Goal: Information Seeking & Learning: Learn about a topic

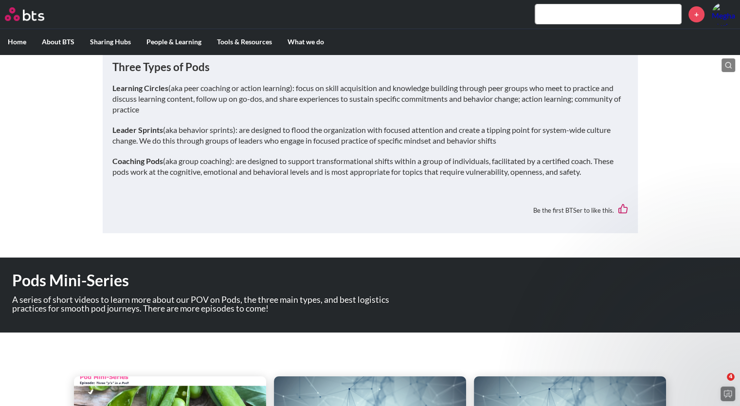
scroll to position [341, 0]
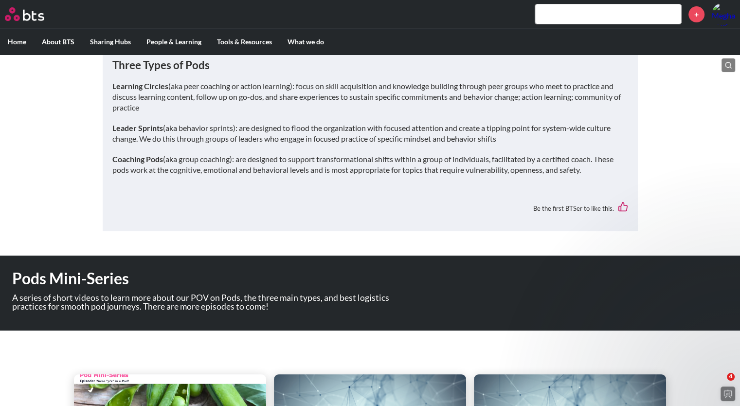
drag, startPoint x: 511, startPoint y: 140, endPoint x: 106, endPoint y: 125, distance: 405.5
click at [106, 125] on div "What are Pods? Our approach to Learning Through Pods ﻿PODs are small virtual gr…" at bounding box center [370, 71] width 535 height 321
copy p "Leader Sprints (aka behavior sprints): are designed to flood the organization w…"
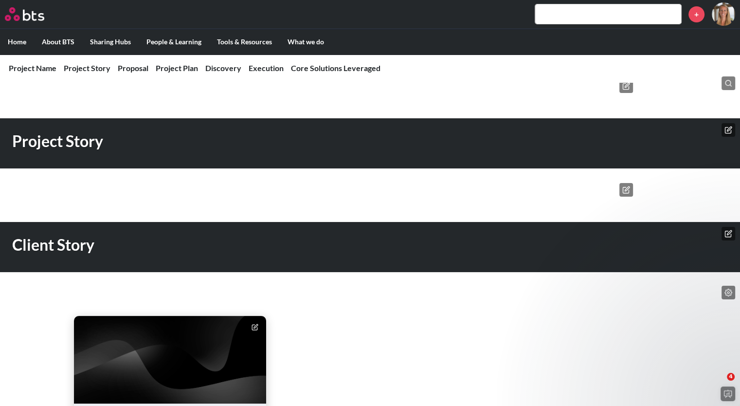
scroll to position [292, 0]
